Goal: Navigation & Orientation: Find specific page/section

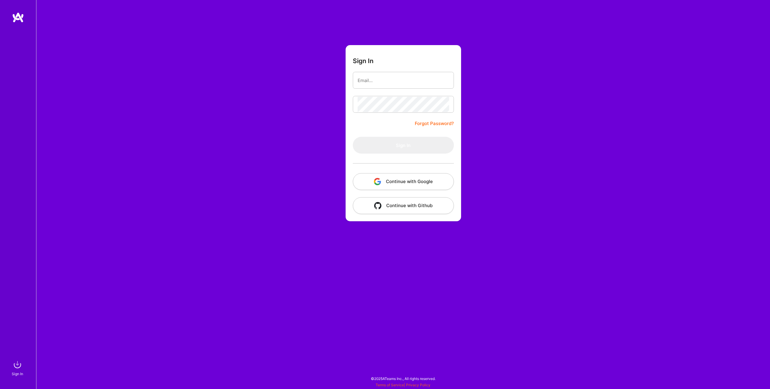
click at [279, 97] on div "Sign In Forgot Password? Sign In Continue with Google Continue with Github" at bounding box center [403, 194] width 734 height 389
click at [362, 84] on input "email" at bounding box center [403, 80] width 91 height 15
type input "[PERSON_NAME][EMAIL_ADDRESS][DOMAIN_NAME]"
click at [397, 144] on button "Sign In" at bounding box center [403, 145] width 101 height 17
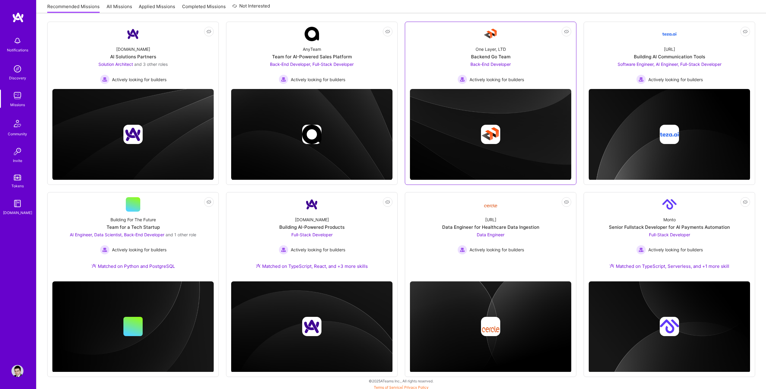
scroll to position [82, 0]
